Goal: Book appointment/travel/reservation

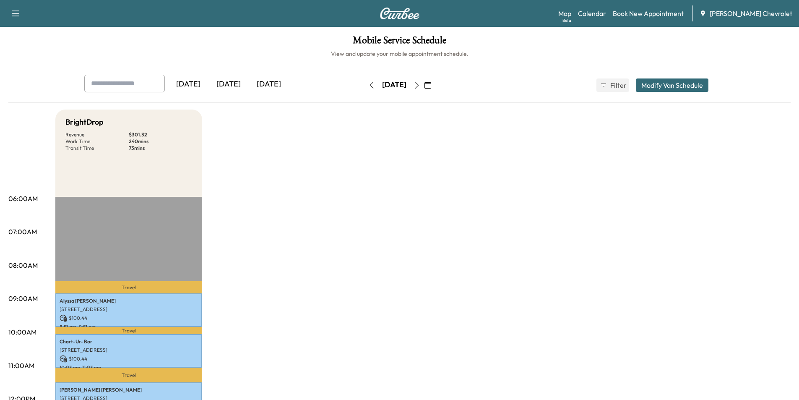
click at [660, 88] on button "Modify Van Schedule" at bounding box center [672, 84] width 73 height 13
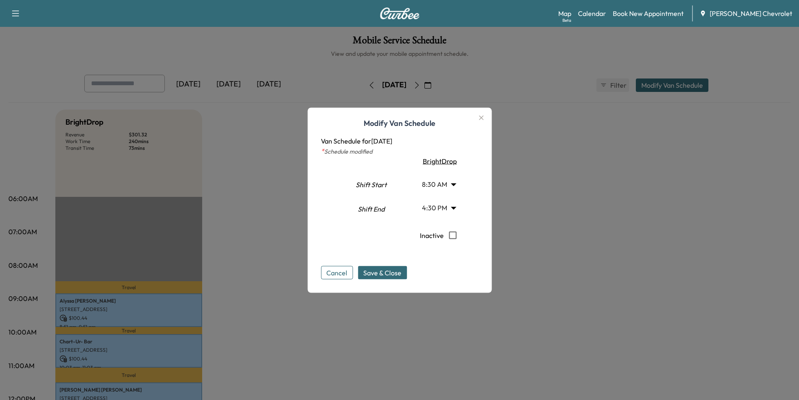
click at [676, 27] on div at bounding box center [399, 200] width 799 height 400
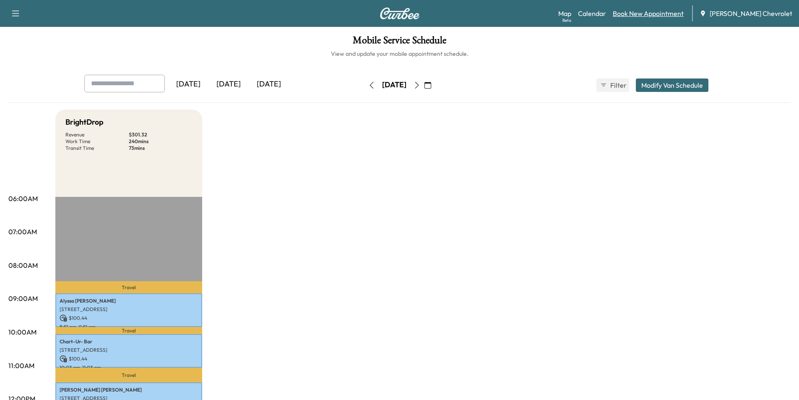
click at [657, 16] on link "Book New Appointment" at bounding box center [648, 13] width 71 height 10
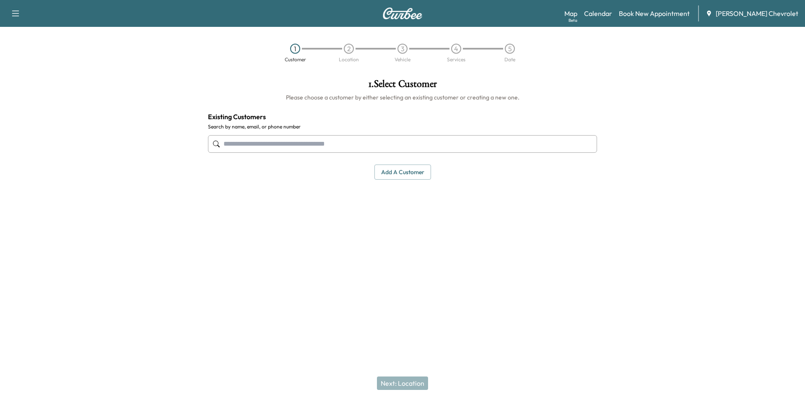
click at [301, 145] on input "text" at bounding box center [402, 144] width 389 height 18
click at [233, 144] on input "text" at bounding box center [402, 144] width 389 height 18
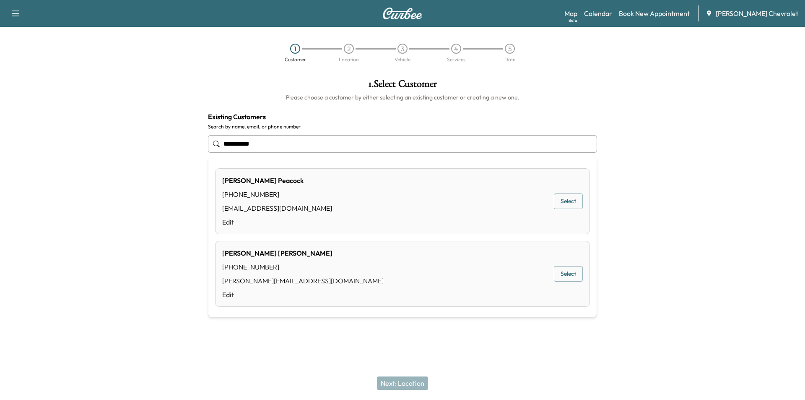
click at [568, 200] on button "Select" at bounding box center [568, 201] width 29 height 16
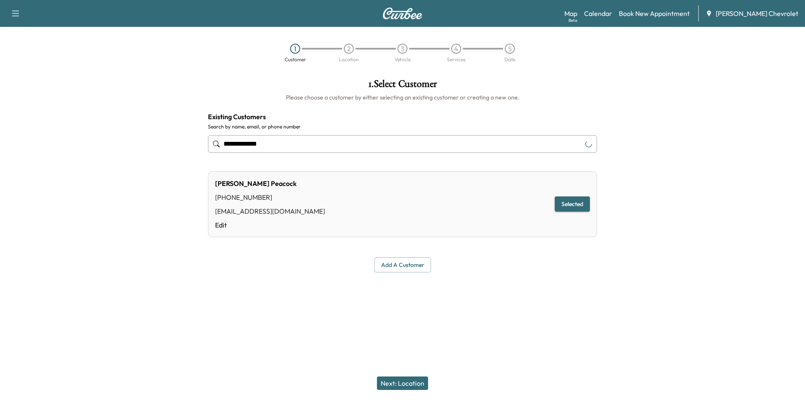
type input "**********"
click at [407, 384] on button "Next: Location" at bounding box center [402, 382] width 51 height 13
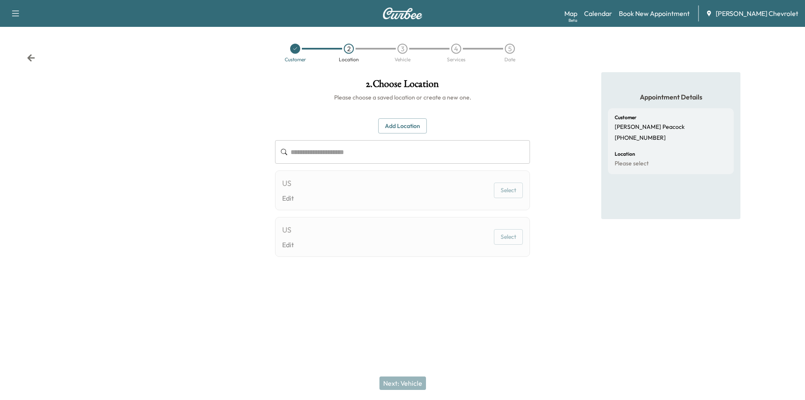
click at [380, 153] on input "text" at bounding box center [410, 151] width 239 height 23
click at [293, 51] on div at bounding box center [295, 49] width 10 height 10
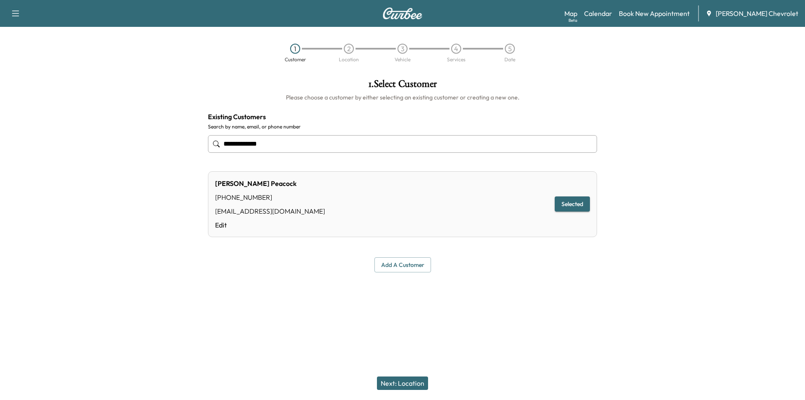
click at [317, 141] on input "**********" at bounding box center [402, 144] width 389 height 18
click at [295, 146] on input "**********" at bounding box center [402, 144] width 389 height 18
click at [265, 144] on input "**********" at bounding box center [402, 144] width 389 height 18
click at [265, 143] on input "**********" at bounding box center [402, 144] width 389 height 18
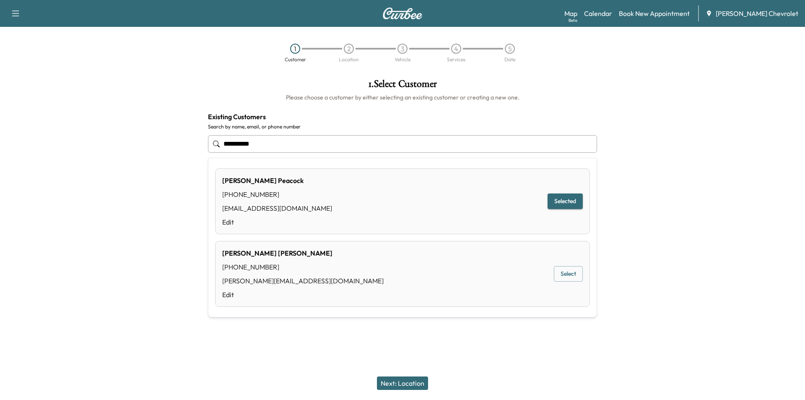
click at [569, 273] on button "Select" at bounding box center [568, 274] width 29 height 16
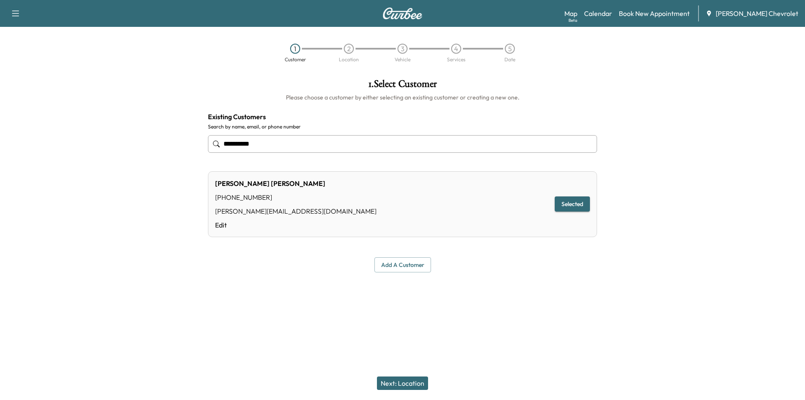
type input "**********"
click at [413, 384] on button "Next: Location" at bounding box center [402, 382] width 51 height 13
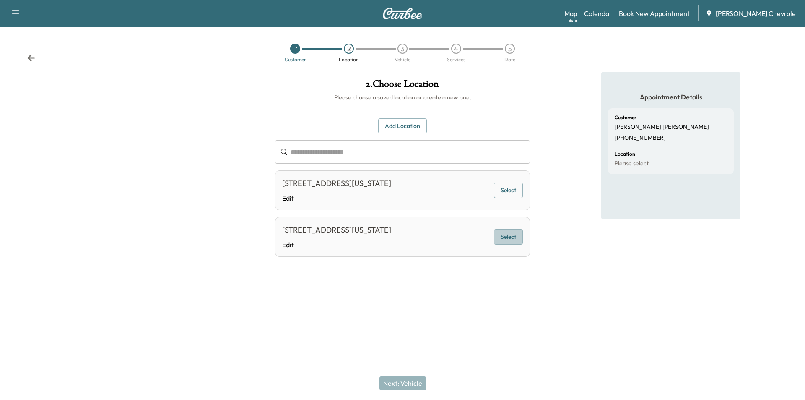
click at [507, 244] on button "Select" at bounding box center [508, 237] width 29 height 16
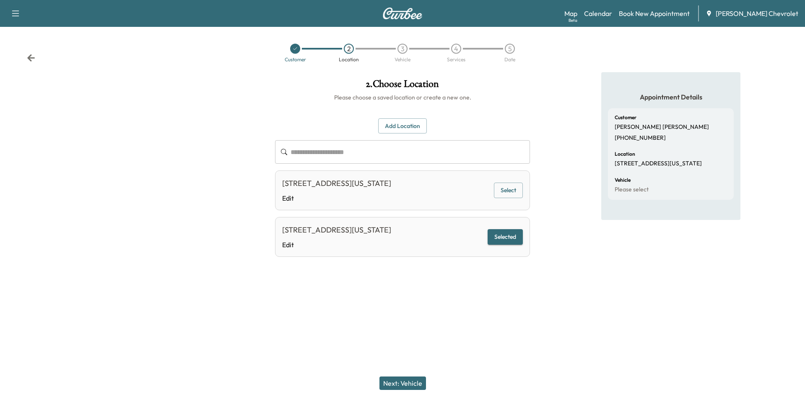
click at [394, 376] on button "Next: Vehicle" at bounding box center [402, 382] width 47 height 13
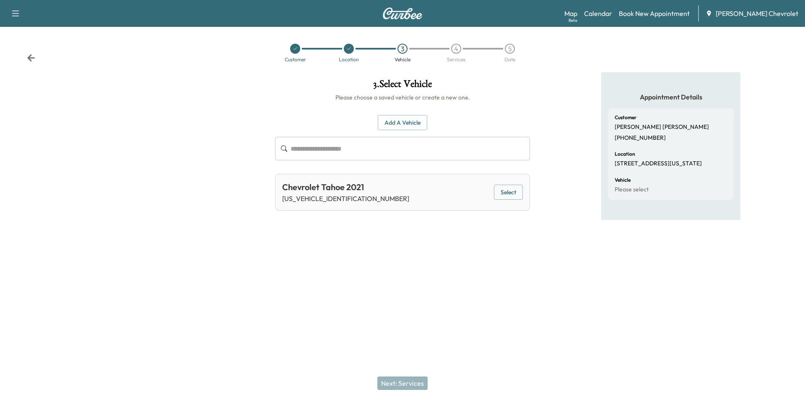
click at [510, 189] on button "Select" at bounding box center [508, 192] width 29 height 16
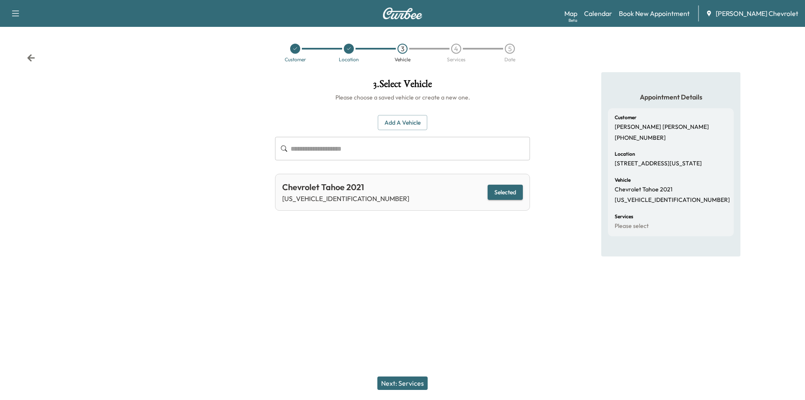
click at [412, 386] on button "Next: Services" at bounding box center [402, 382] width 50 height 13
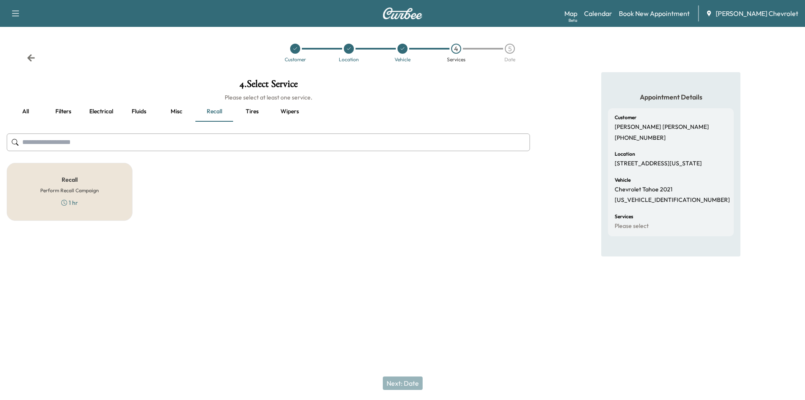
click at [24, 110] on button "all" at bounding box center [26, 111] width 38 height 20
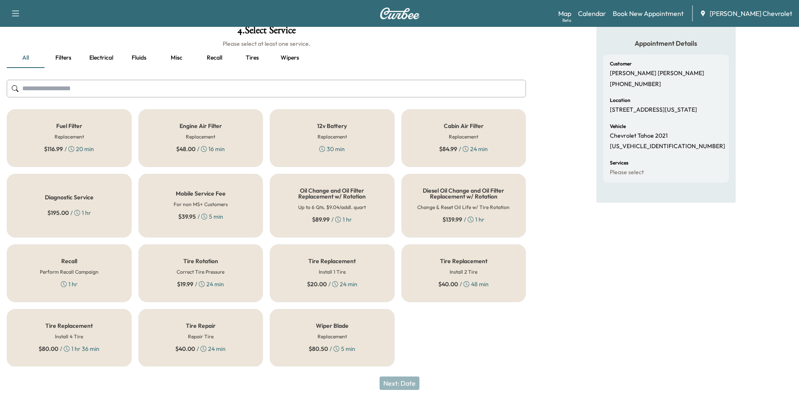
scroll to position [54, 0]
click at [348, 197] on h5 "Oil Change and Oil Filter Replacement w/ Rotation" at bounding box center [331, 193] width 97 height 12
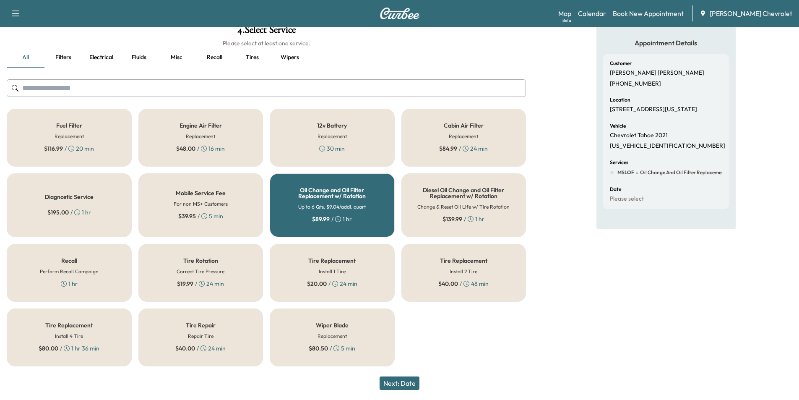
click at [401, 383] on button "Next: Date" at bounding box center [399, 382] width 40 height 13
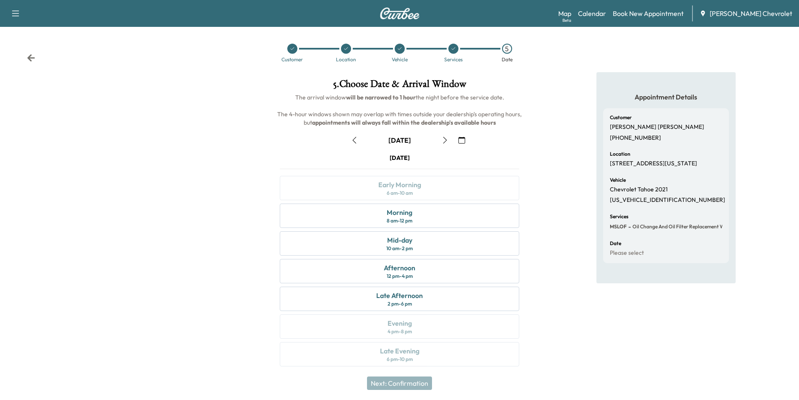
click at [451, 49] on icon at bounding box center [453, 48] width 5 height 5
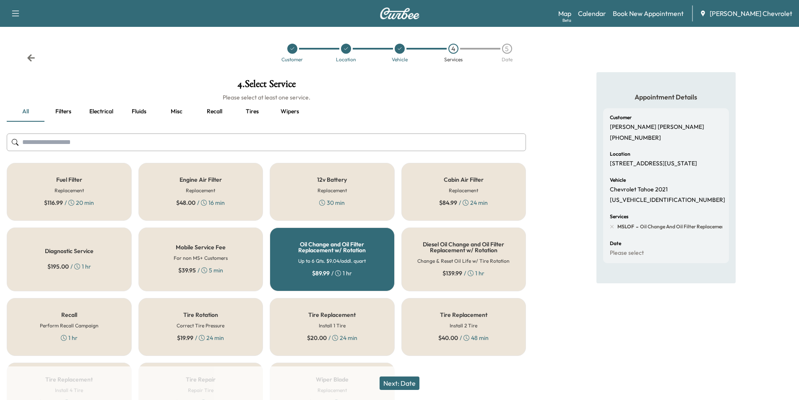
click at [402, 383] on button "Next: Date" at bounding box center [399, 382] width 40 height 13
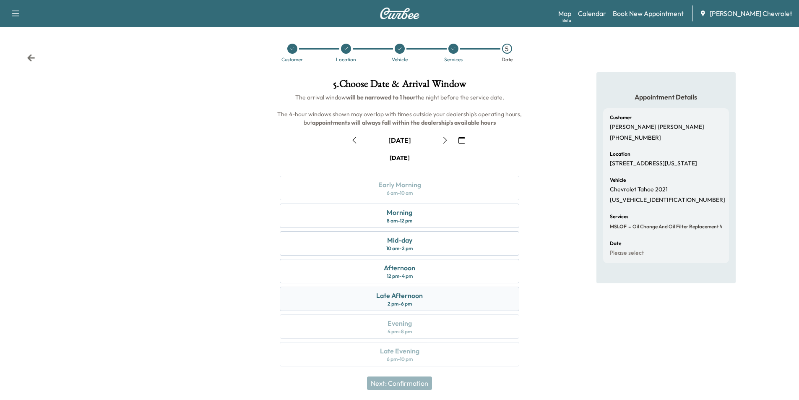
click at [416, 297] on div "Late Afternoon" at bounding box center [399, 295] width 47 height 10
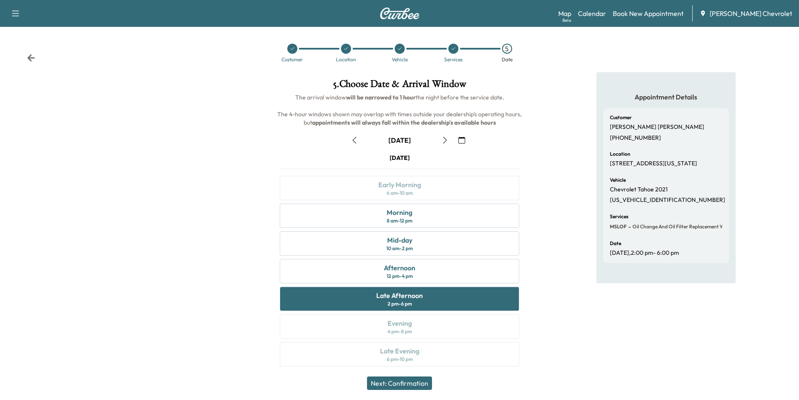
click at [418, 384] on button "Next: Confirmation" at bounding box center [399, 382] width 65 height 13
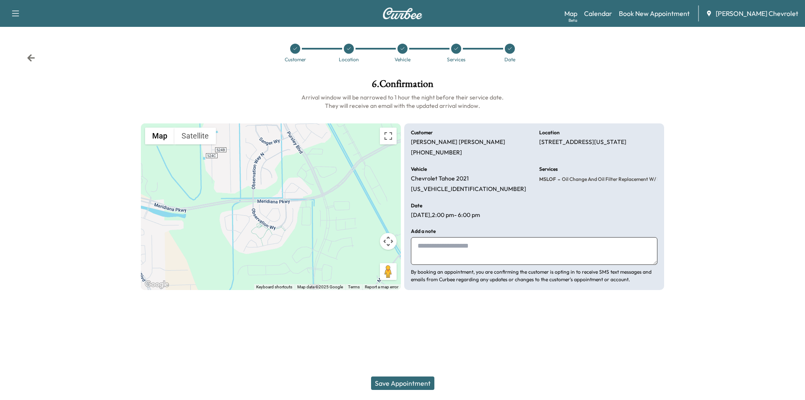
click at [419, 388] on button "Save Appointment" at bounding box center [402, 382] width 63 height 13
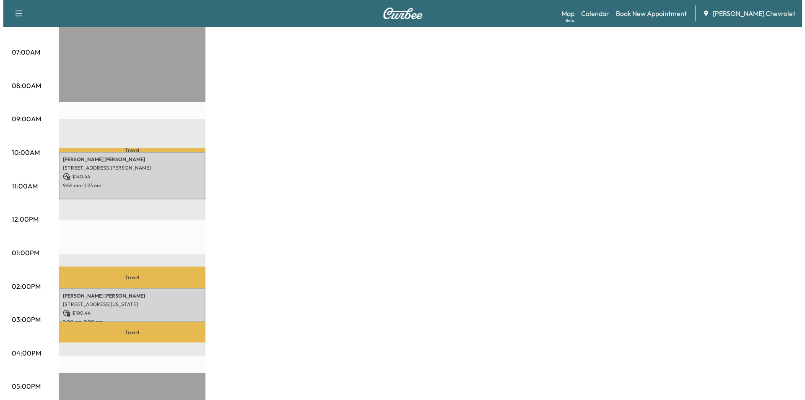
scroll to position [168, 0]
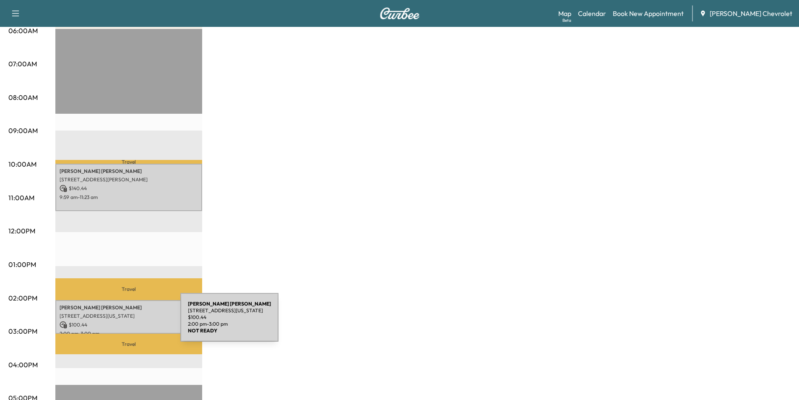
click at [117, 321] on p "$ 100.44" at bounding box center [129, 325] width 138 height 8
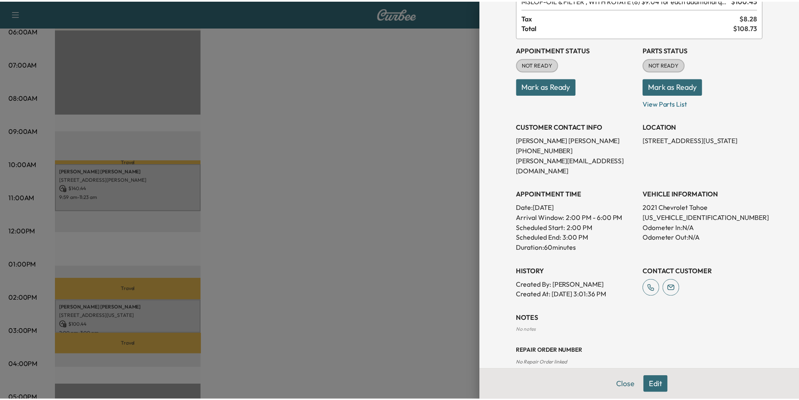
scroll to position [0, 0]
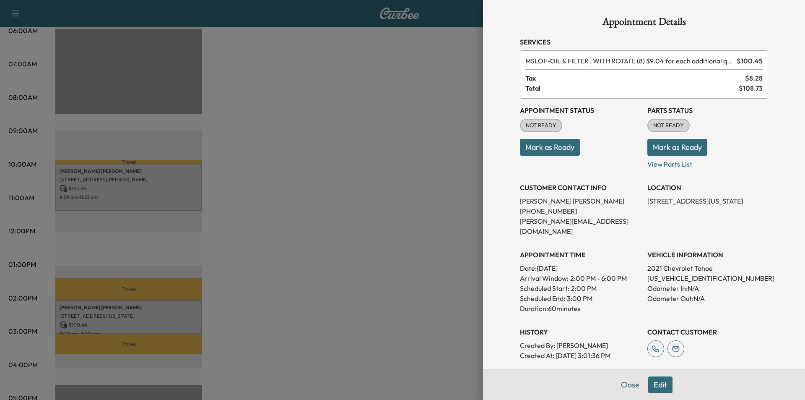
click at [391, 263] on div at bounding box center [402, 200] width 805 height 400
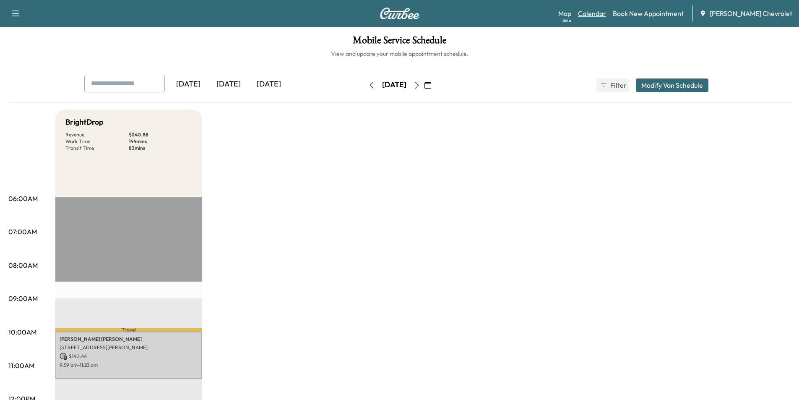
click at [606, 13] on link "Calendar" at bounding box center [592, 13] width 28 height 10
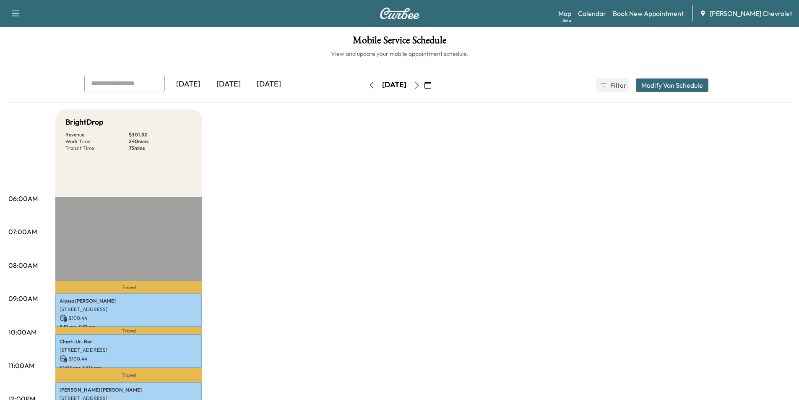
click at [275, 83] on div "[DATE]" at bounding box center [269, 84] width 40 height 19
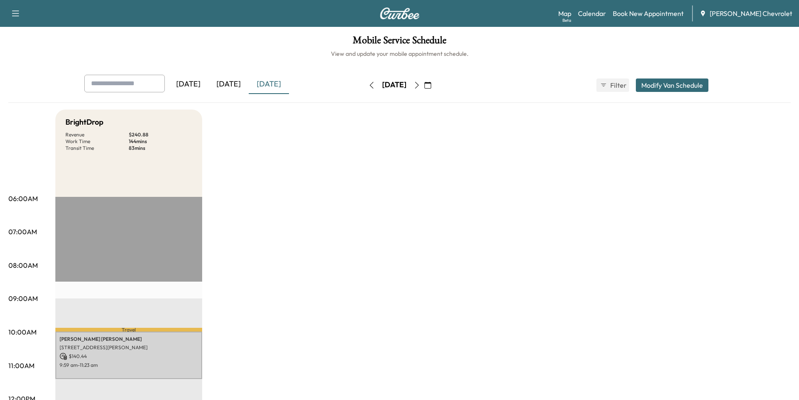
click at [420, 82] on icon "button" at bounding box center [416, 85] width 7 height 7
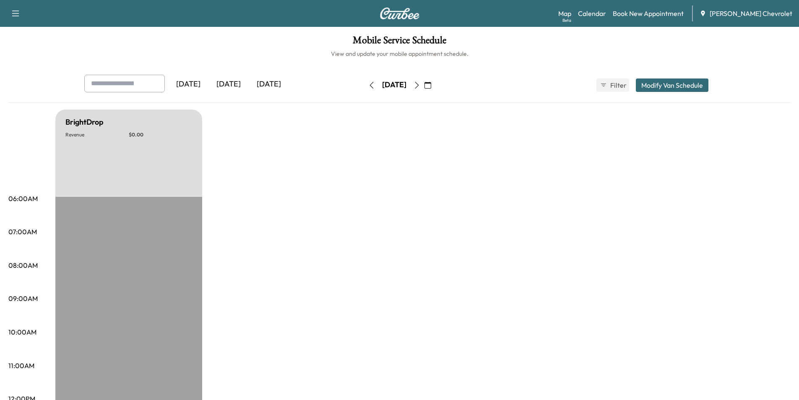
click at [368, 85] on icon "button" at bounding box center [371, 85] width 7 height 7
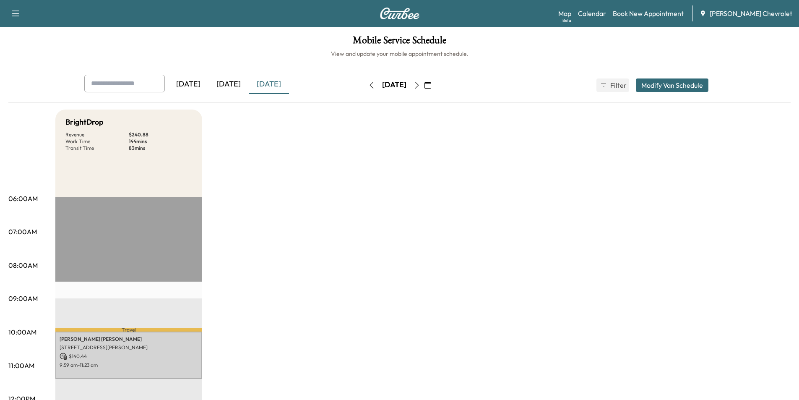
click at [368, 85] on icon "button" at bounding box center [371, 85] width 7 height 7
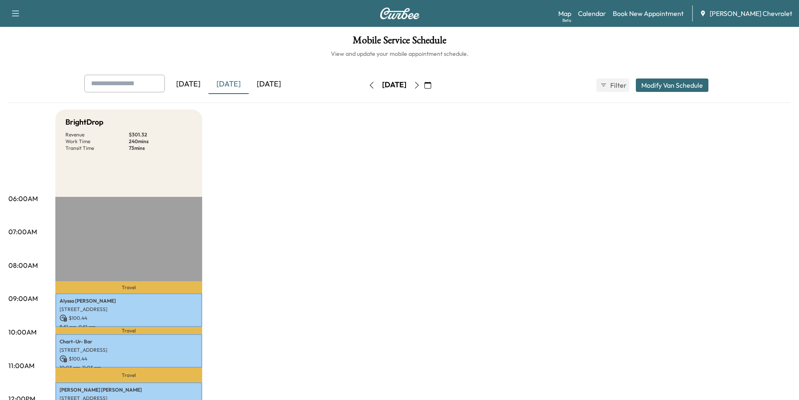
click at [282, 87] on div "[DATE]" at bounding box center [269, 84] width 40 height 19
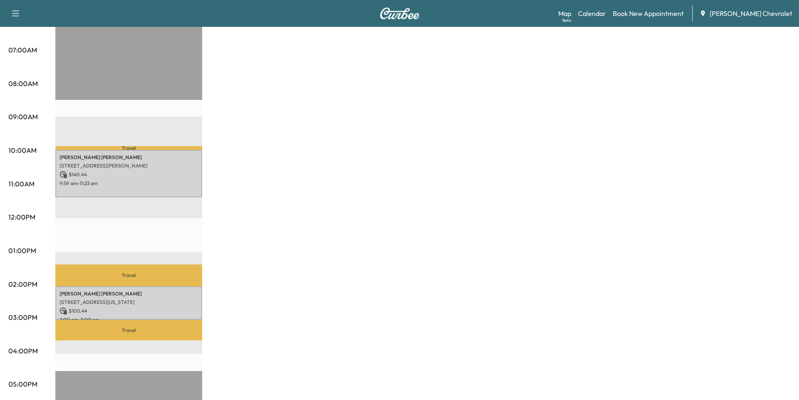
scroll to position [210, 0]
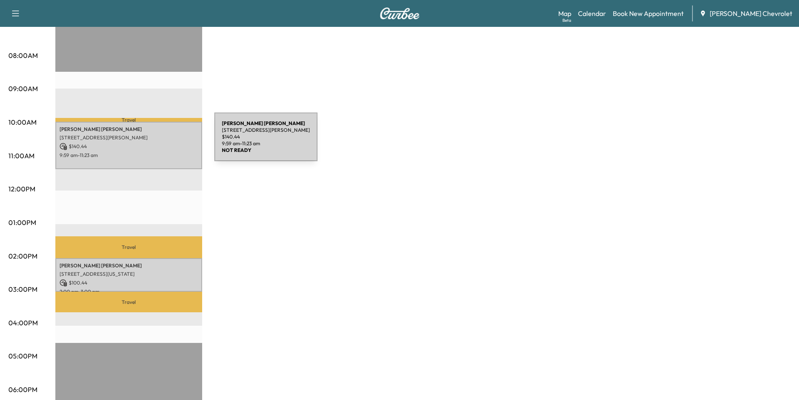
click at [151, 143] on p "$ 140.44" at bounding box center [129, 147] width 138 height 8
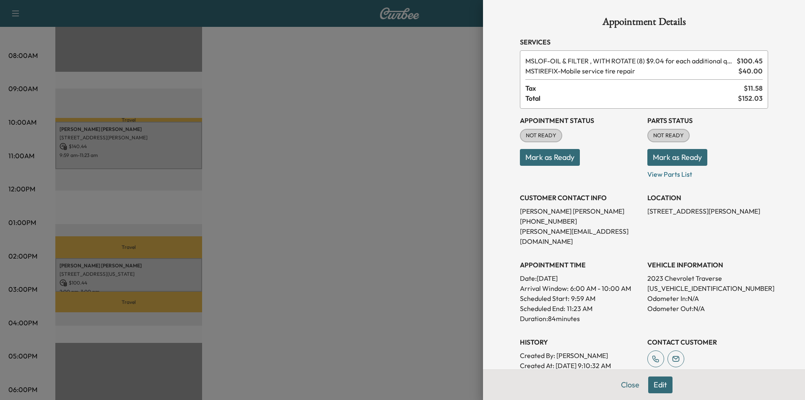
click at [313, 178] on div at bounding box center [402, 200] width 805 height 400
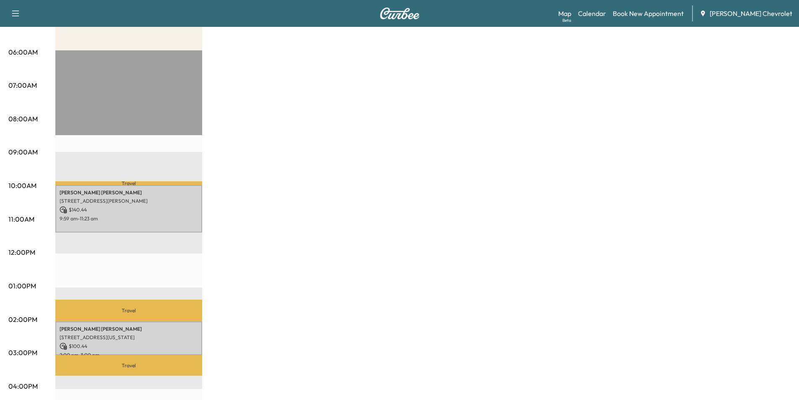
scroll to position [42, 0]
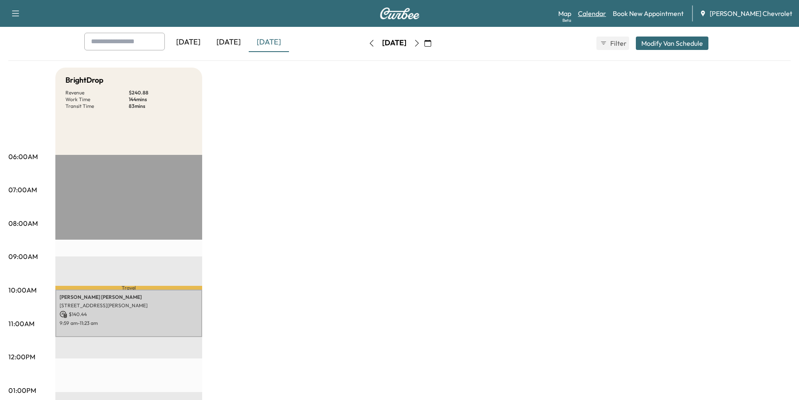
click at [605, 13] on link "Calendar" at bounding box center [592, 13] width 28 height 10
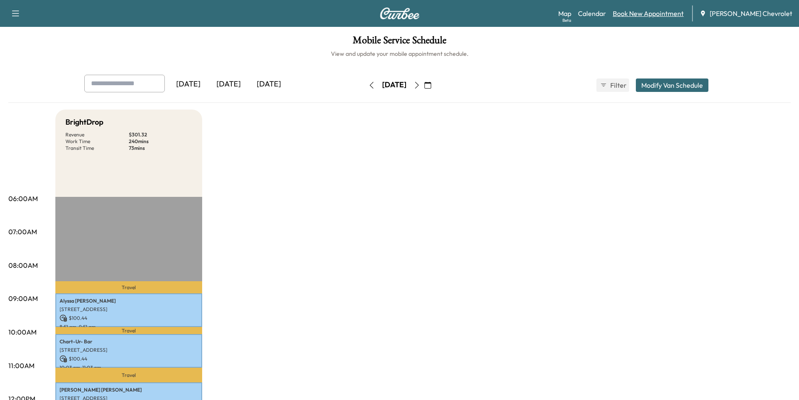
click at [660, 14] on link "Book New Appointment" at bounding box center [648, 13] width 71 height 10
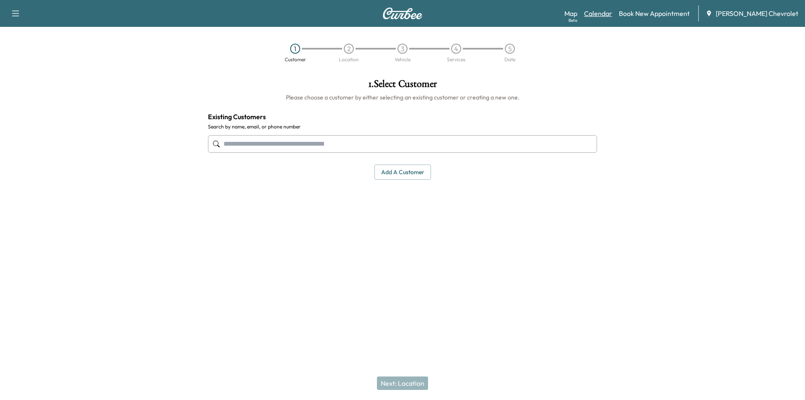
click at [612, 13] on link "Calendar" at bounding box center [598, 13] width 28 height 10
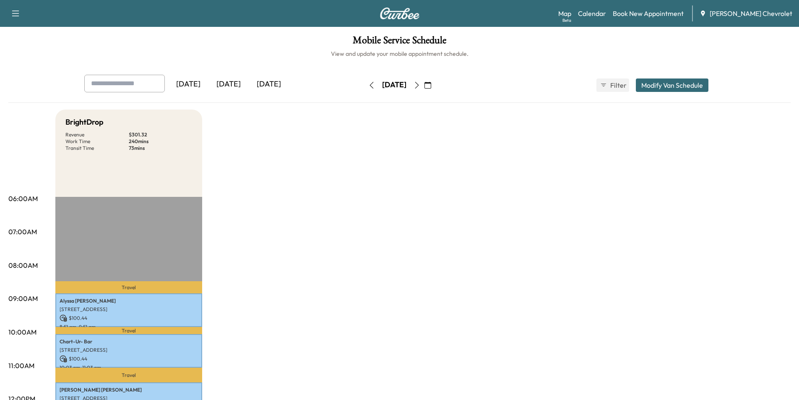
click at [420, 85] on icon "button" at bounding box center [416, 85] width 7 height 7
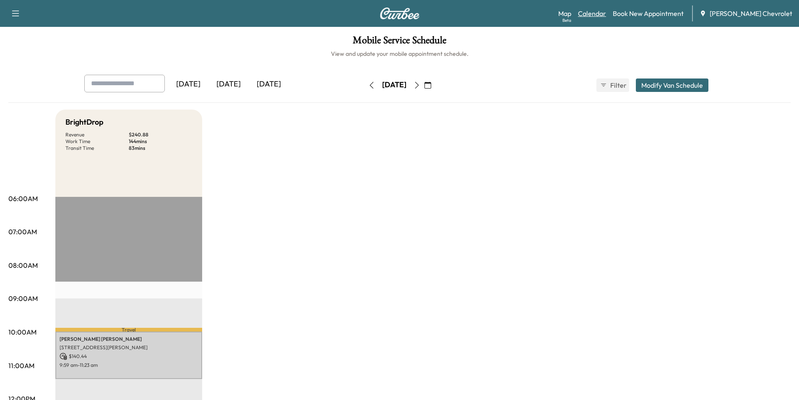
click at [602, 11] on link "Calendar" at bounding box center [592, 13] width 28 height 10
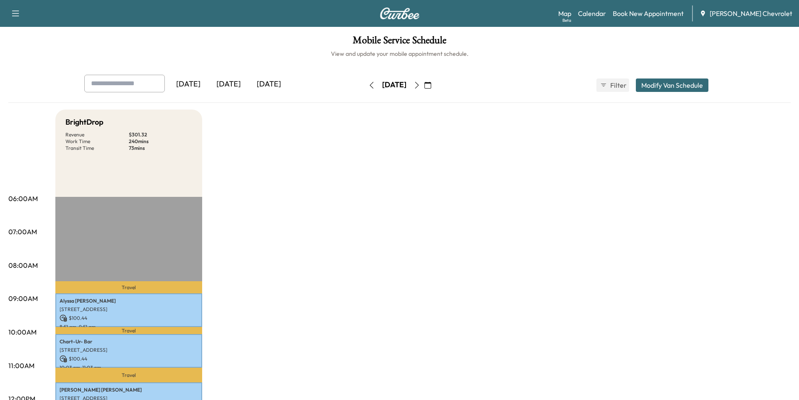
click at [418, 87] on icon "button" at bounding box center [417, 85] width 4 height 7
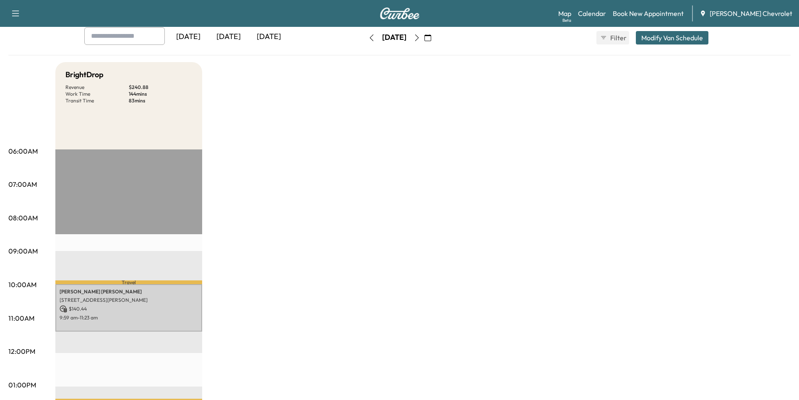
scroll to position [42, 0]
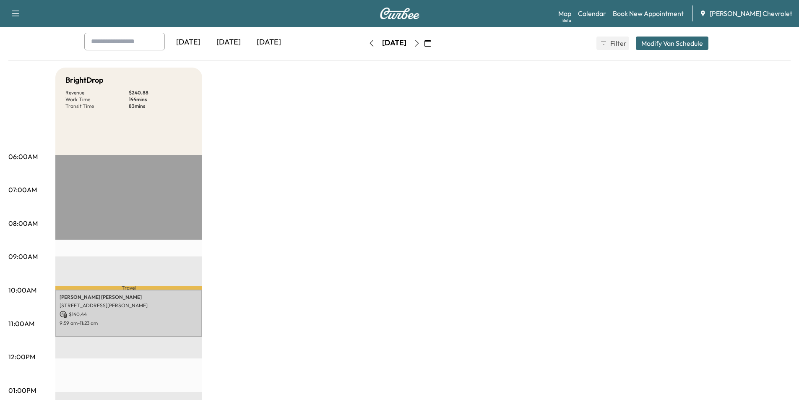
click at [240, 41] on div "[DATE]" at bounding box center [228, 42] width 40 height 19
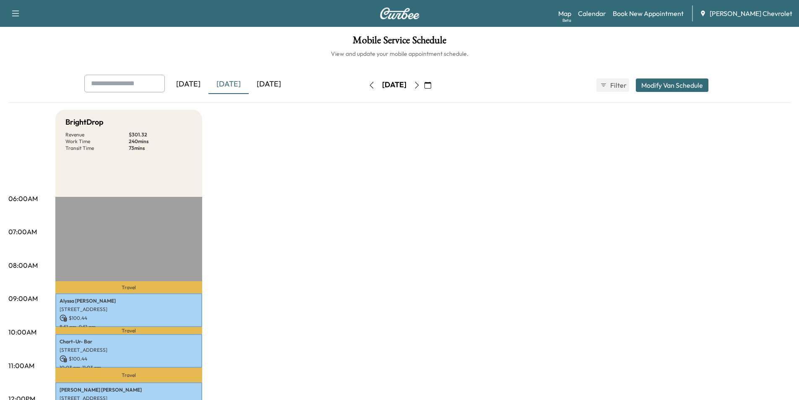
click at [282, 90] on div "[DATE]" at bounding box center [269, 84] width 40 height 19
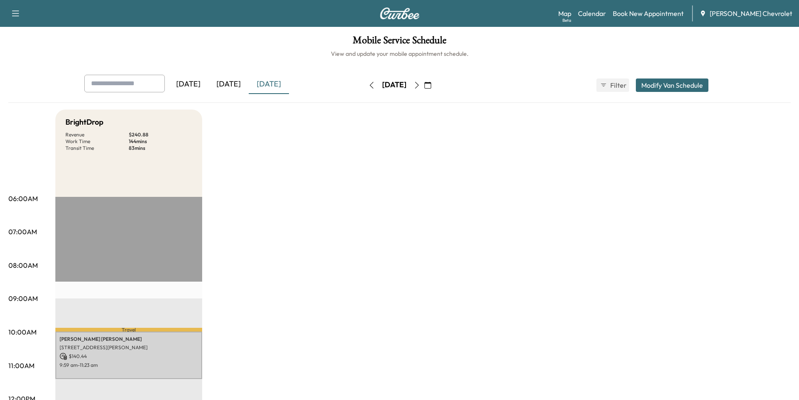
click at [420, 86] on icon "button" at bounding box center [416, 85] width 7 height 7
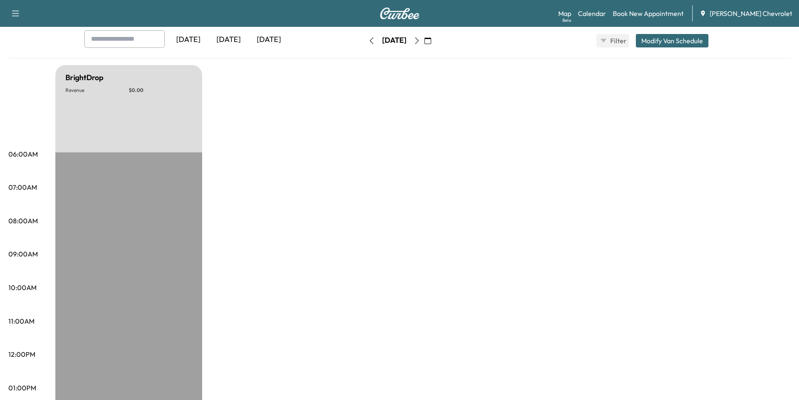
scroll to position [42, 0]
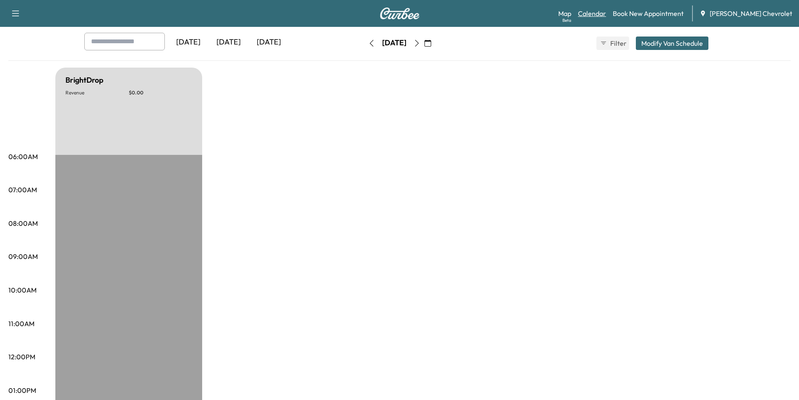
click at [596, 13] on link "Calendar" at bounding box center [592, 13] width 28 height 10
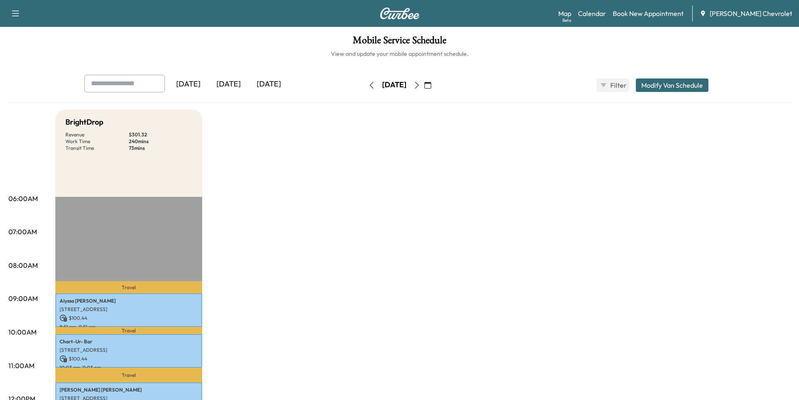
click at [235, 86] on div "[DATE]" at bounding box center [228, 84] width 40 height 19
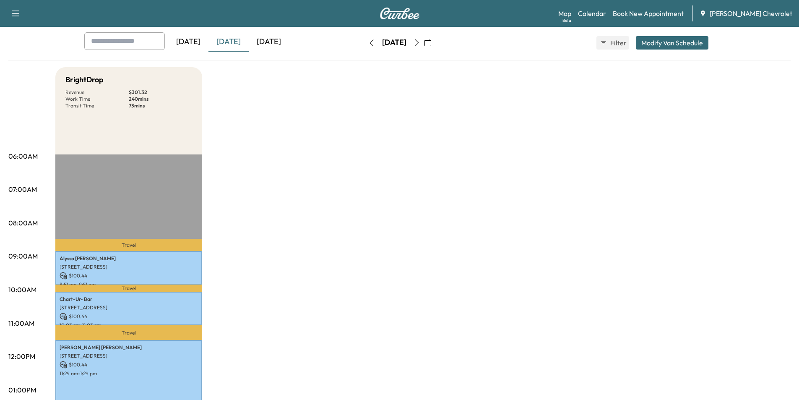
scroll to position [42, 0]
click at [420, 44] on icon "button" at bounding box center [416, 43] width 7 height 7
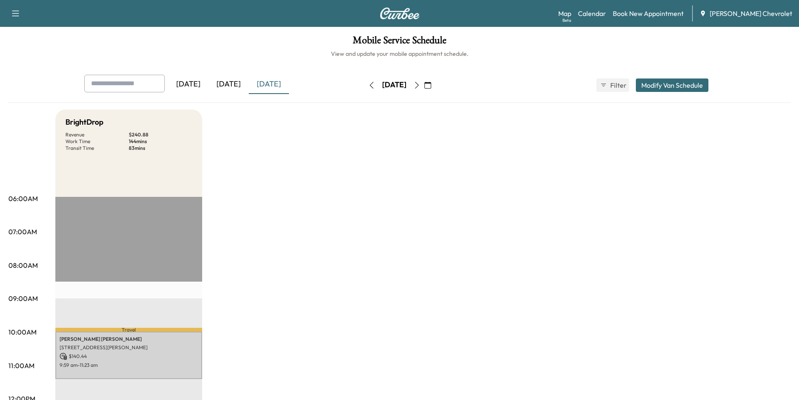
click at [420, 84] on icon "button" at bounding box center [416, 85] width 7 height 7
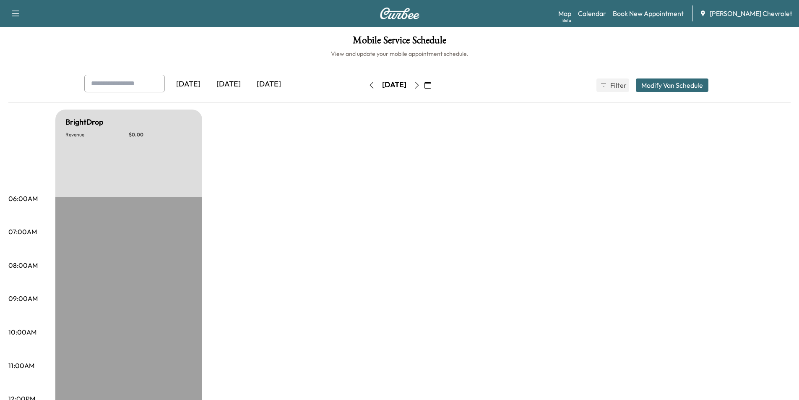
click at [420, 84] on icon "button" at bounding box center [416, 85] width 7 height 7
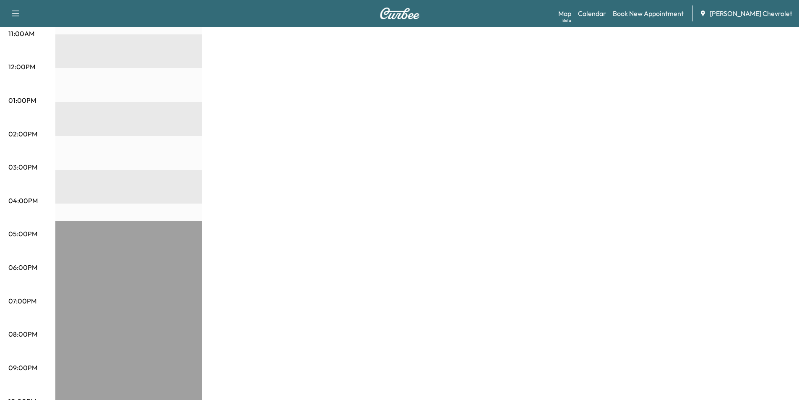
scroll to position [347, 0]
